Goal: Find specific page/section

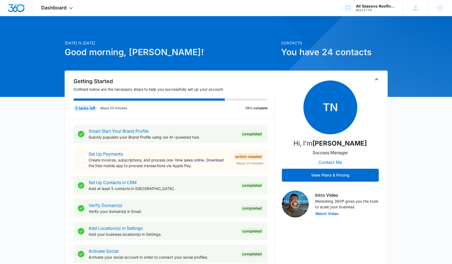
drag, startPoint x: 62, startPoint y: 4, endPoint x: 72, endPoint y: 22, distance: 20.5
click at [62, 4] on div "Dashboard Apps Reputation Websites Forms CRM Email Social Payments POS Content …" at bounding box center [57, 8] width 49 height 16
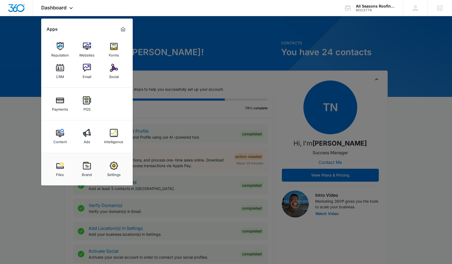
click at [112, 141] on div "Intelligence" at bounding box center [113, 140] width 19 height 7
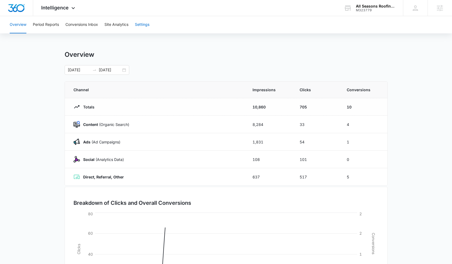
click at [144, 25] on button "Settings" at bounding box center [142, 24] width 15 height 17
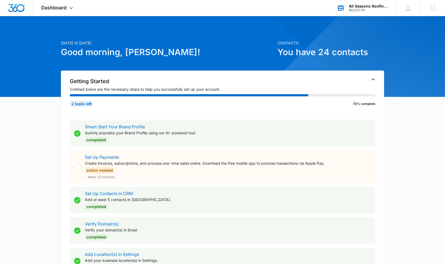
click at [361, 9] on div "M323779" at bounding box center [368, 10] width 39 height 4
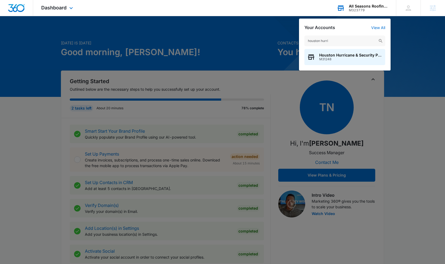
type input "houston hurri"
drag, startPoint x: 355, startPoint y: 30, endPoint x: 336, endPoint y: 58, distance: 33.3
click at [336, 58] on span "M31248" at bounding box center [350, 59] width 63 height 4
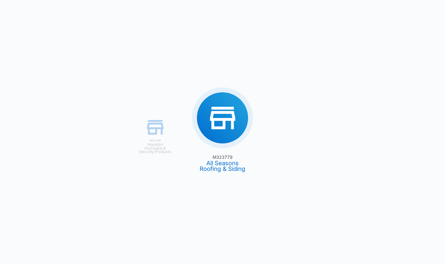
click at [339, 56] on div "M323779 All Seasons Roofing & Siding M31248 Houston Hurricane & Security Produc…" at bounding box center [222, 132] width 445 height 264
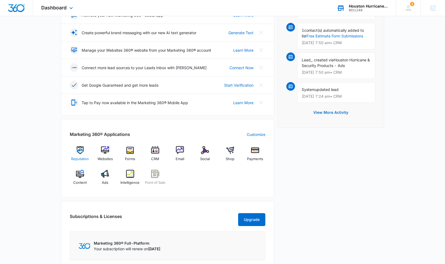
scroll to position [107, 0]
click at [146, 191] on div "Marketing 360® Applications Customize Reputation Websites Forms CRM Email Socia…" at bounding box center [167, 158] width 213 height 79
click at [130, 177] on img at bounding box center [130, 174] width 8 height 8
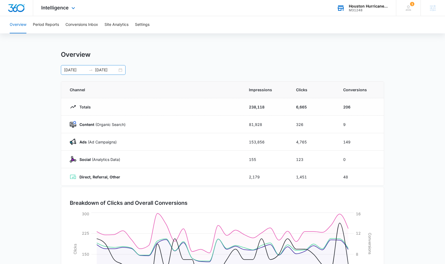
click at [105, 72] on input "[DATE]" at bounding box center [106, 70] width 22 height 6
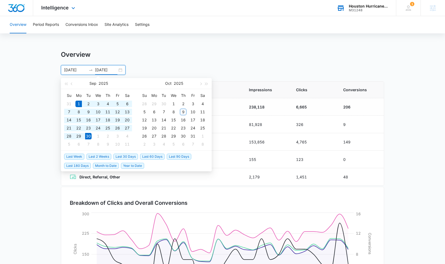
click at [119, 71] on div "[DATE] [DATE]" at bounding box center [93, 70] width 65 height 10
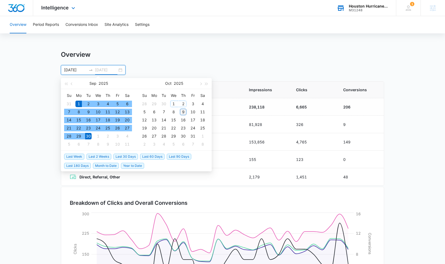
type input "[DATE]"
drag, startPoint x: 183, startPoint y: 112, endPoint x: 185, endPoint y: 101, distance: 11.3
click at [183, 112] on div "9" at bounding box center [183, 112] width 6 height 6
type input "[DATE]"
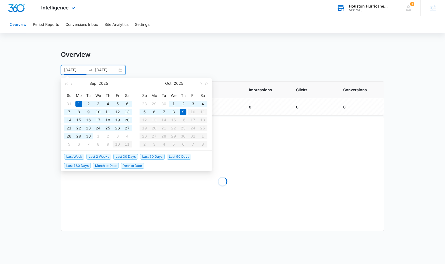
click at [172, 59] on div "Overview [DATE] [DATE] [DATE] Su Mo Tu We Th Fr Sa 31 1 2 3 4 5 6 7 8 9 10 11 1…" at bounding box center [222, 63] width 323 height 24
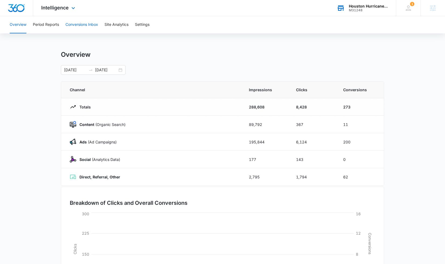
click at [71, 27] on button "Conversions Inbox" at bounding box center [81, 24] width 33 height 17
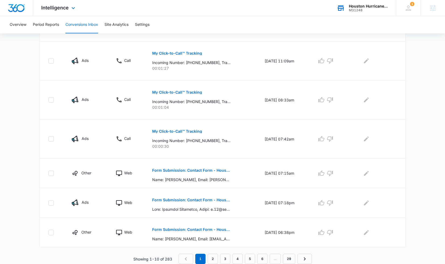
scroll to position [285, 0]
